Goal: Check status: Check status

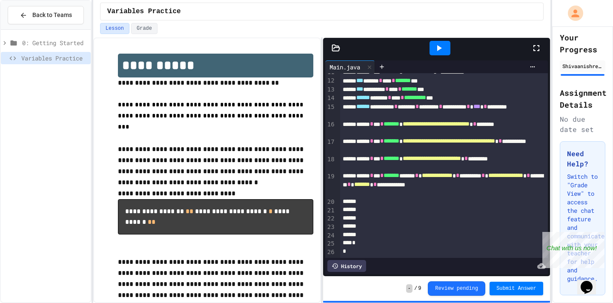
scroll to position [20, 0]
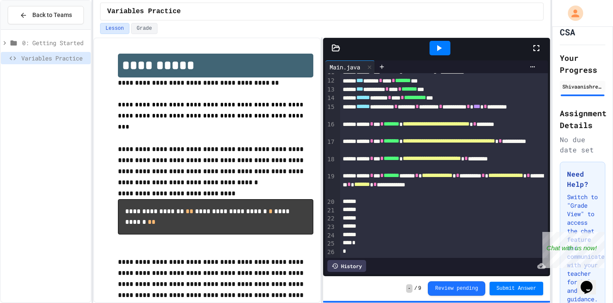
click at [469, 292] on button "Review pending" at bounding box center [456, 288] width 57 height 14
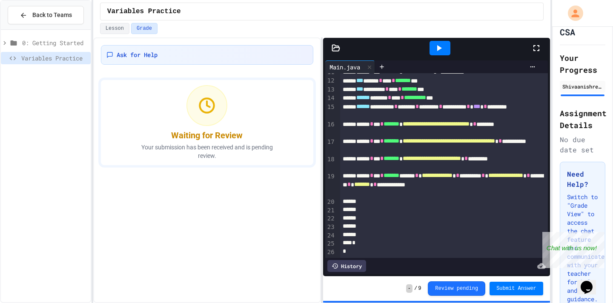
click at [261, 160] on div "Waiting for Review Your submission has been received and is pending review." at bounding box center [206, 122] width 163 height 85
click at [261, 152] on p "Your submission has been received and is pending review." at bounding box center [206, 151] width 153 height 17
